Goal: Check status: Check status

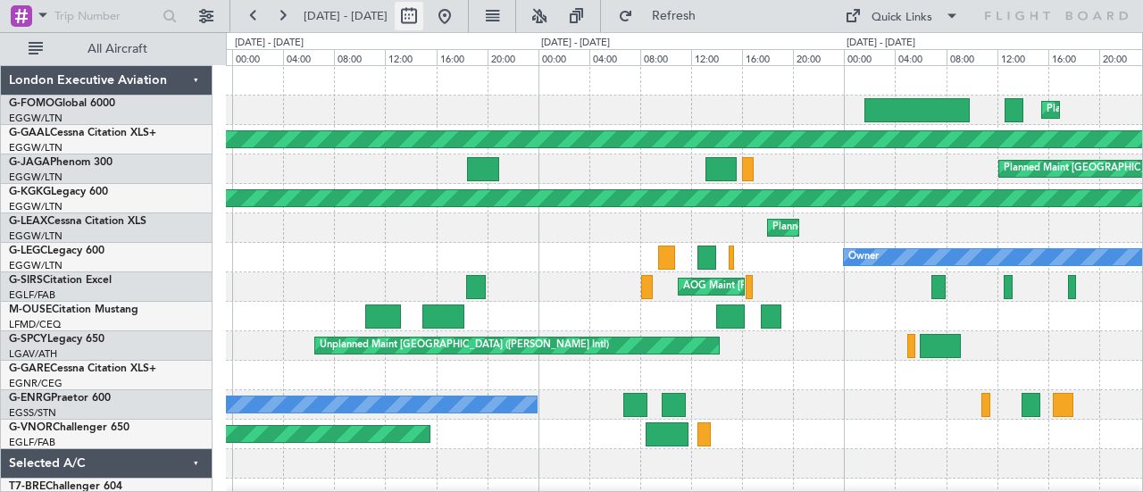
click at [423, 20] on button at bounding box center [409, 16] width 29 height 29
select select "9"
select select "2025"
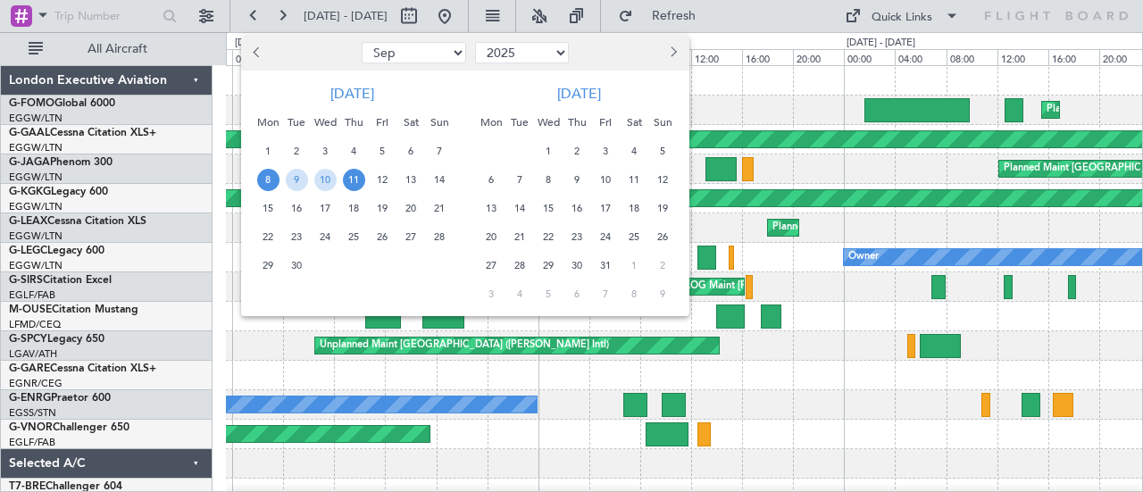
click at [356, 187] on span "11" at bounding box center [354, 180] width 22 height 22
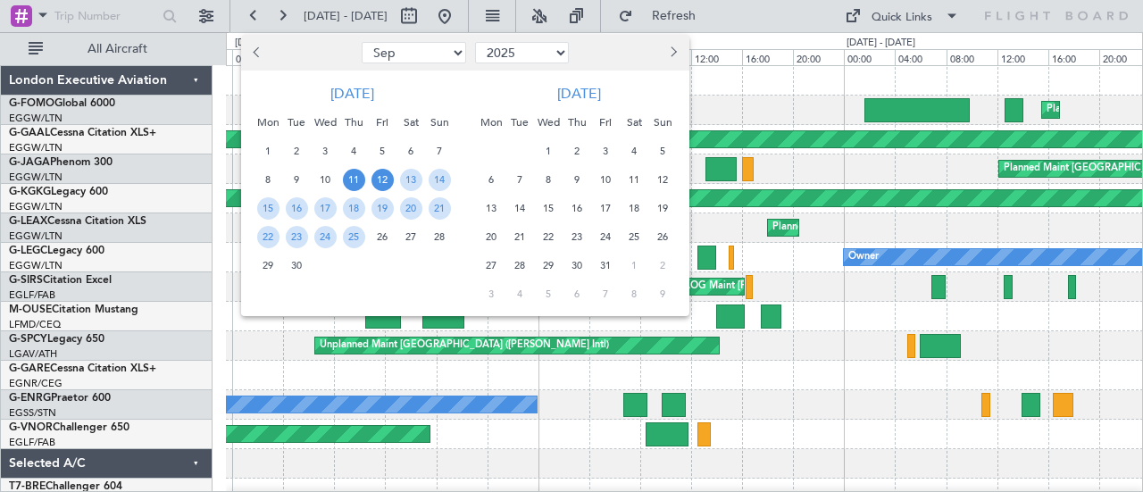
click at [377, 184] on span "12" at bounding box center [383, 180] width 22 height 22
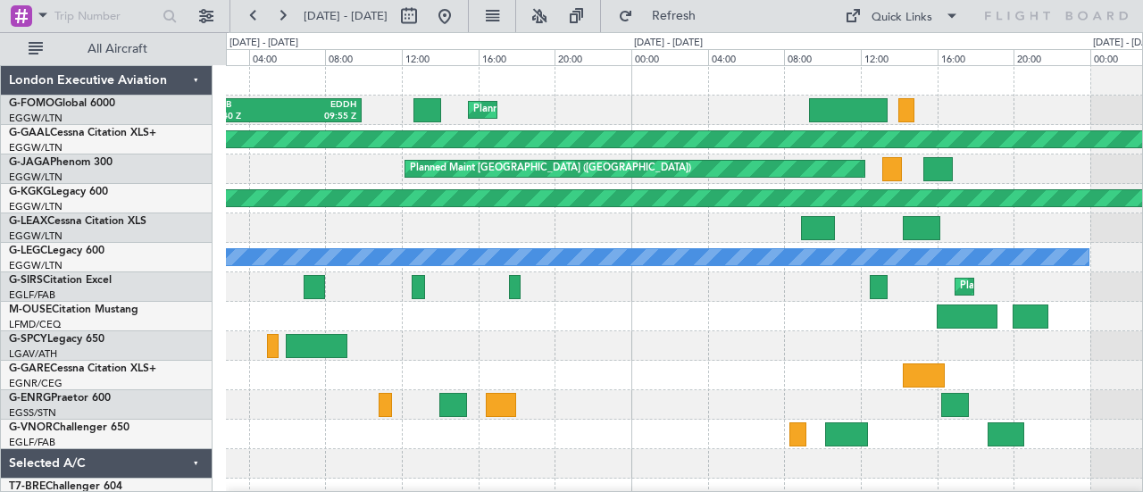
click at [316, 434] on div at bounding box center [684, 434] width 917 height 29
click at [316, 121] on div "Planned Maint [GEOGRAPHIC_DATA] ([GEOGRAPHIC_DATA]) KTEB 01:40 Z EDDH 09:55 Z" at bounding box center [684, 110] width 917 height 29
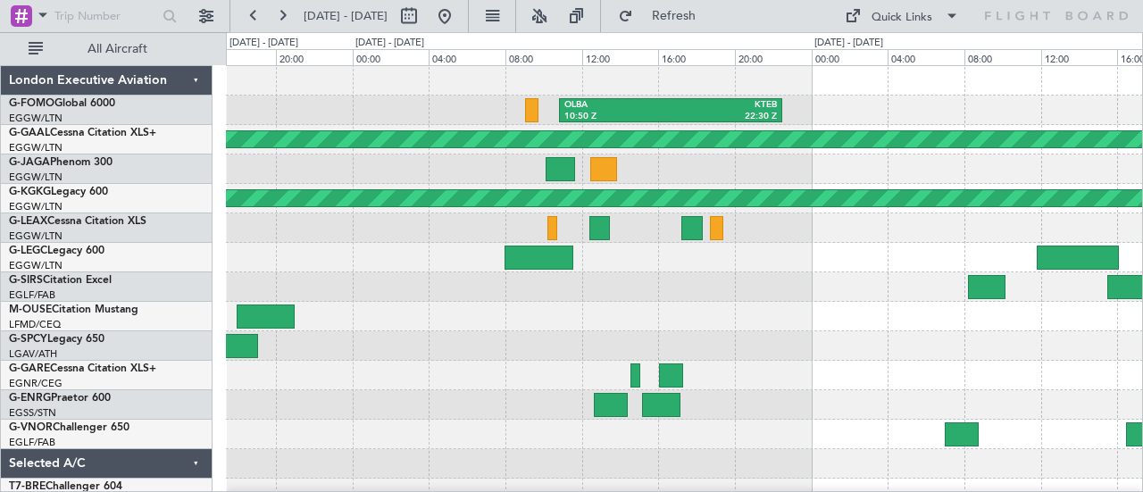
click at [380, 171] on div at bounding box center [684, 168] width 917 height 29
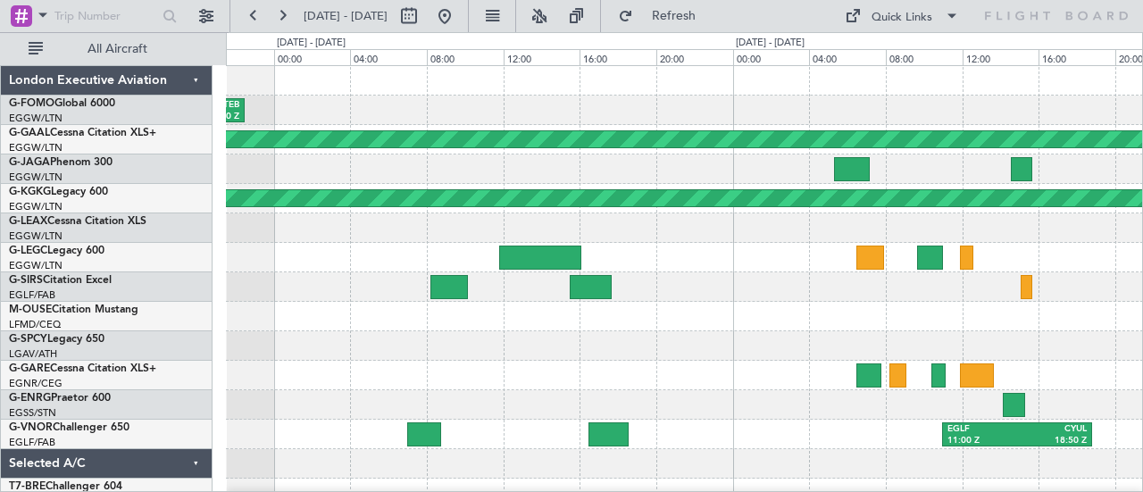
click at [485, 105] on div "OLBA 10:50 Z KTEB 22:30 Z Planned [GEOGRAPHIC_DATA] AOG Maint [GEOGRAPHIC_DATA]…" at bounding box center [684, 375] width 917 height 619
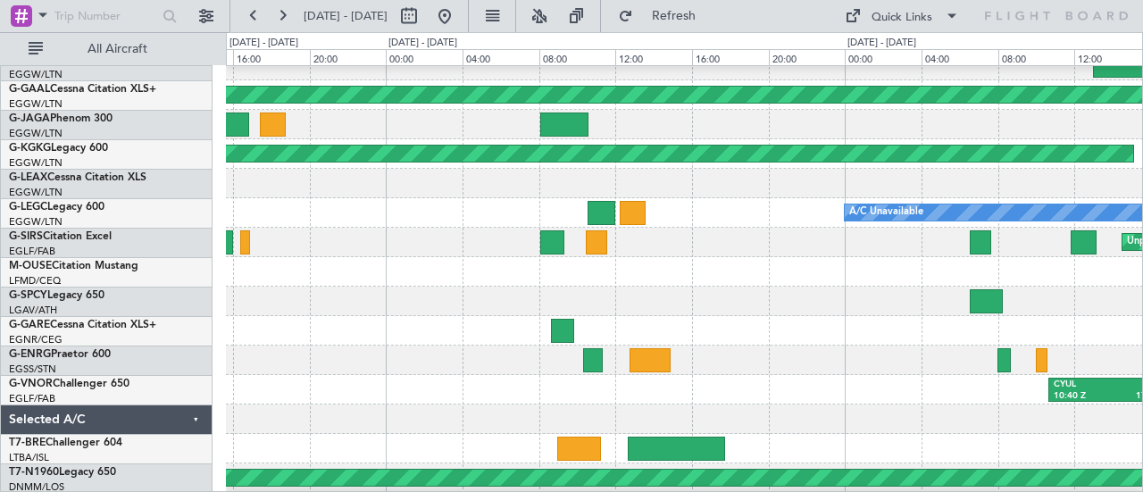
scroll to position [47, 0]
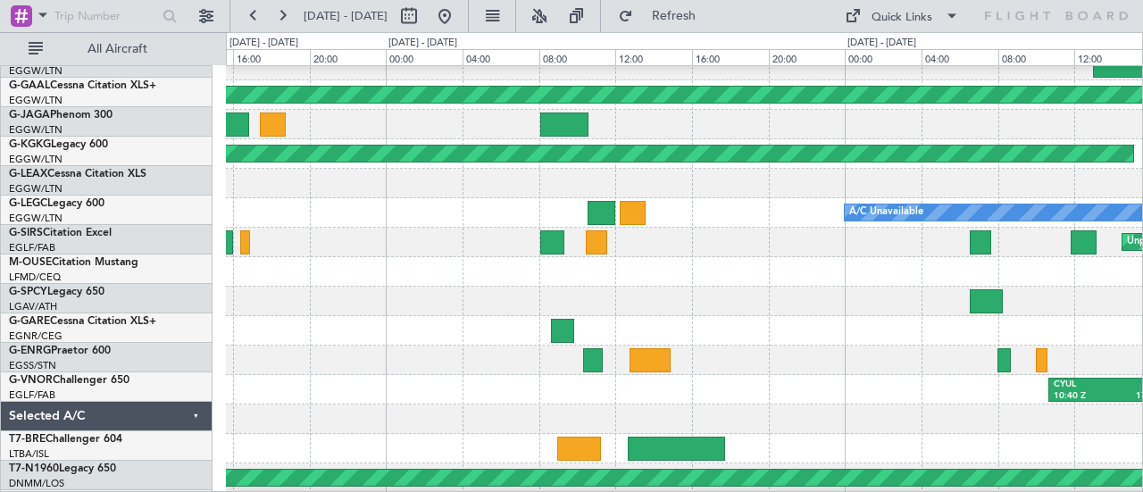
click at [361, 246] on div "Unplanned Maint [GEOGRAPHIC_DATA] ([GEOGRAPHIC_DATA])" at bounding box center [684, 242] width 917 height 29
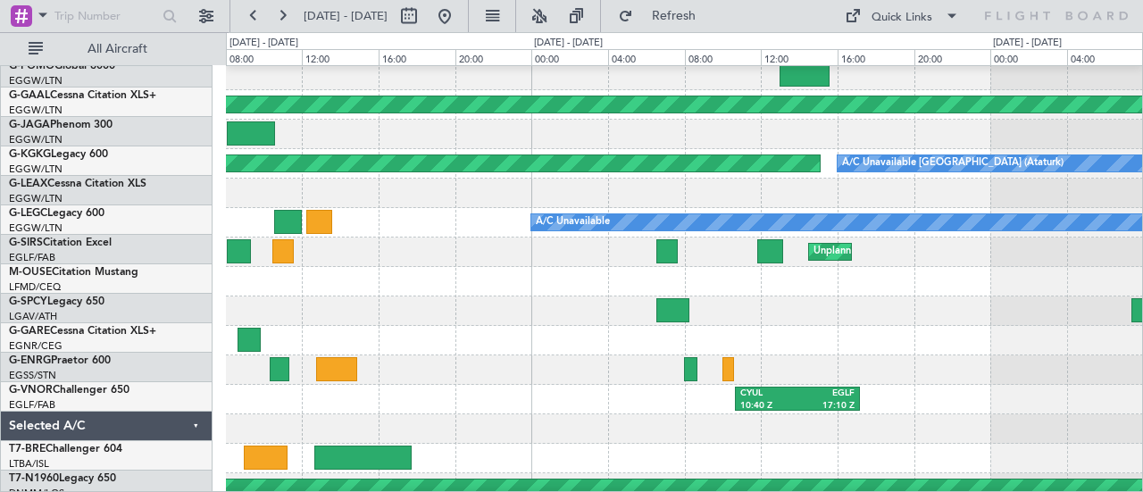
click at [485, 299] on div at bounding box center [684, 310] width 917 height 29
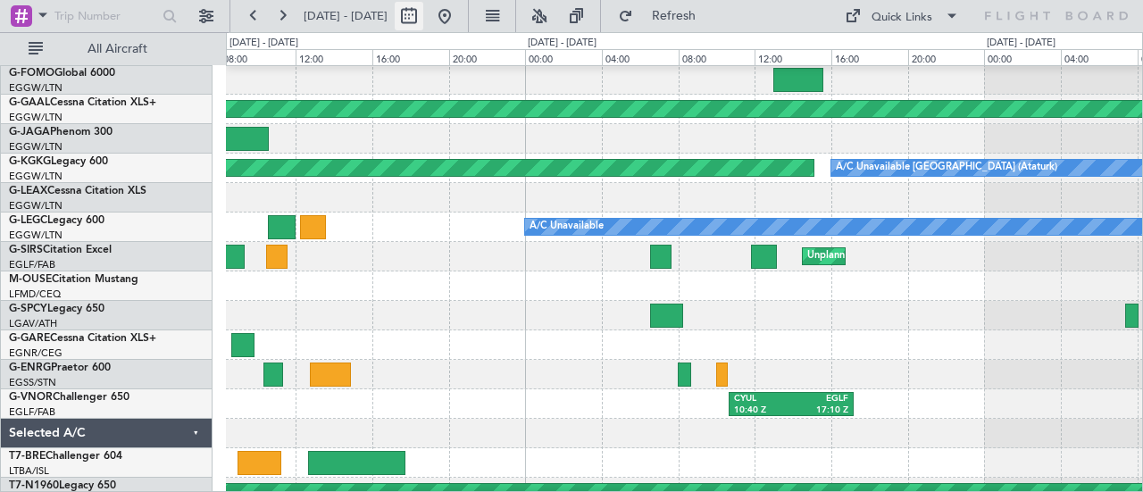
click at [423, 8] on button at bounding box center [409, 16] width 29 height 29
select select "9"
select select "2025"
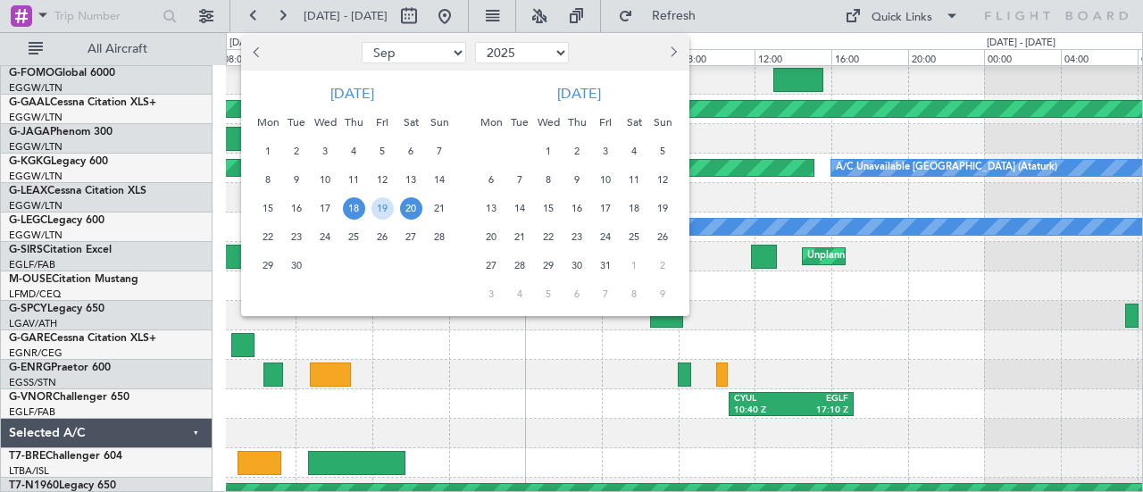
click at [382, 236] on span "26" at bounding box center [383, 237] width 22 height 22
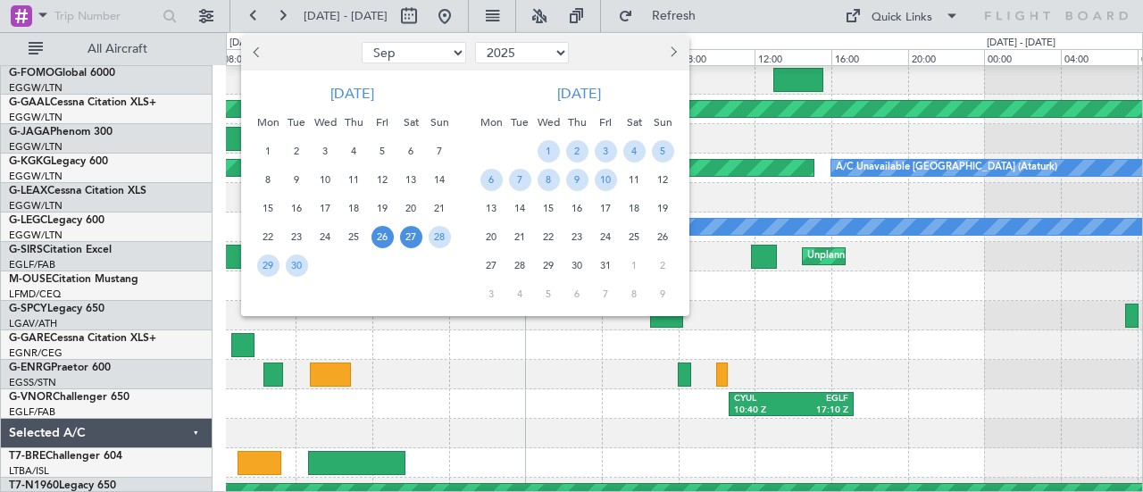
click at [405, 236] on span "27" at bounding box center [411, 237] width 22 height 22
